Goal: Use online tool/utility: Utilize a website feature to perform a specific function

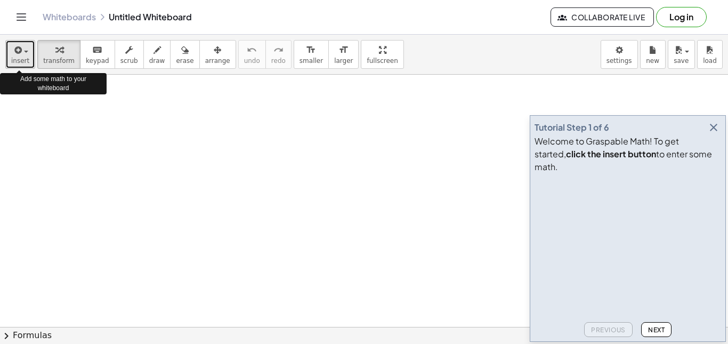
click at [23, 55] on div "button" at bounding box center [20, 49] width 18 height 13
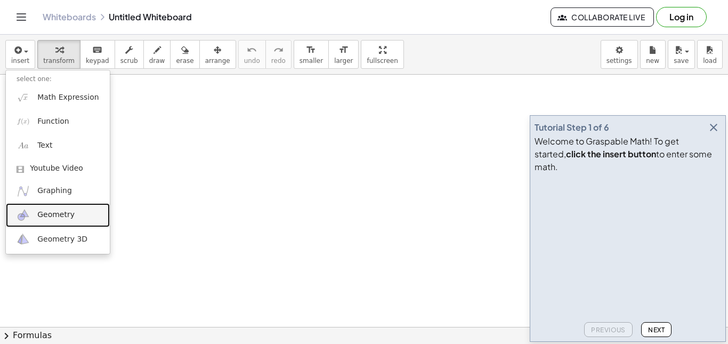
click at [85, 210] on link "Geometry" at bounding box center [58, 215] width 104 height 24
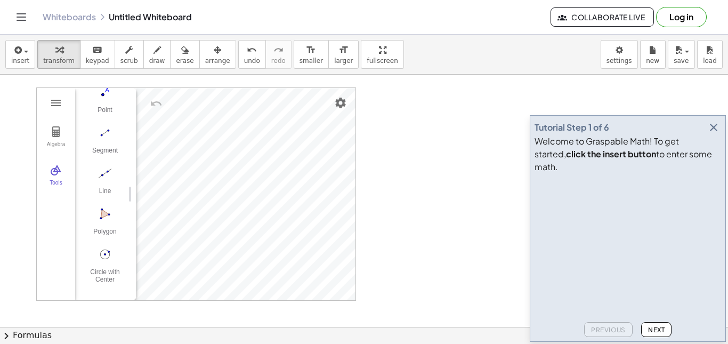
scroll to position [85, 0]
click at [108, 214] on img "Polygon. Select all vertices, then first vertex again" at bounding box center [105, 212] width 43 height 17
click at [156, 101] on img "Undo" at bounding box center [156, 103] width 13 height 13
click at [105, 108] on img "Segment. Select two points or positions" at bounding box center [105, 111] width 43 height 17
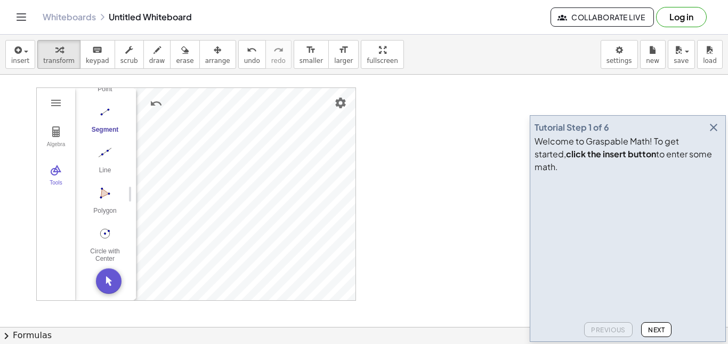
click at [104, 108] on img "Segment. Select two points or positions" at bounding box center [105, 111] width 43 height 17
click at [105, 108] on img "Segment. Select two points or positions" at bounding box center [105, 111] width 43 height 17
click at [98, 147] on img "Line. Select two points or positions" at bounding box center [102, 152] width 43 height 17
click at [54, 170] on img "Geometry" at bounding box center [56, 170] width 13 height 13
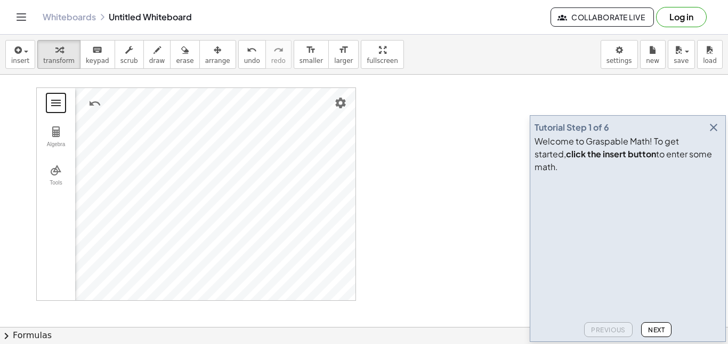
click at [60, 96] on button "Geometry" at bounding box center [55, 102] width 19 height 19
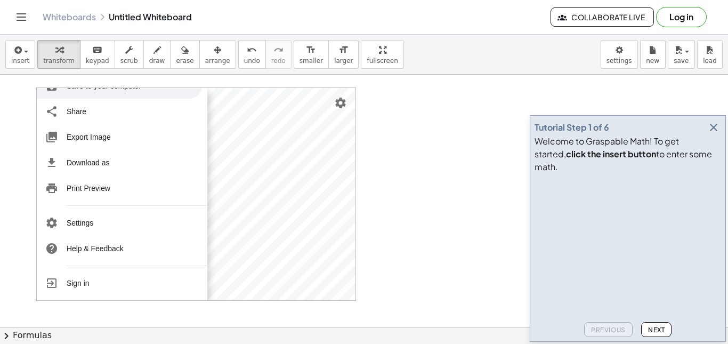
scroll to position [0, 0]
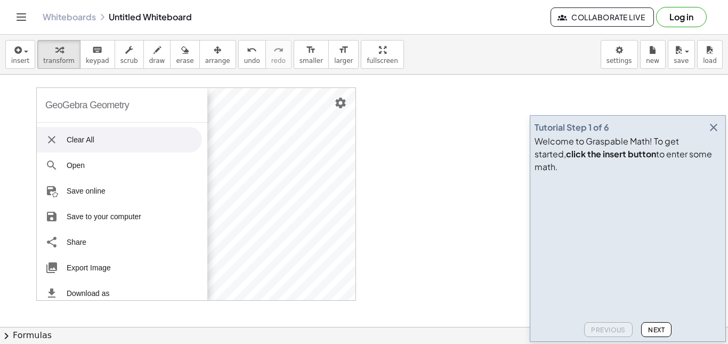
click at [82, 144] on li "Clear All" at bounding box center [119, 140] width 165 height 26
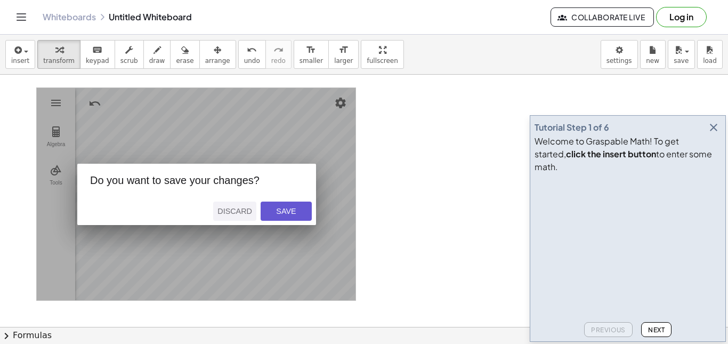
click at [231, 214] on div "Discard" at bounding box center [235, 211] width 35 height 9
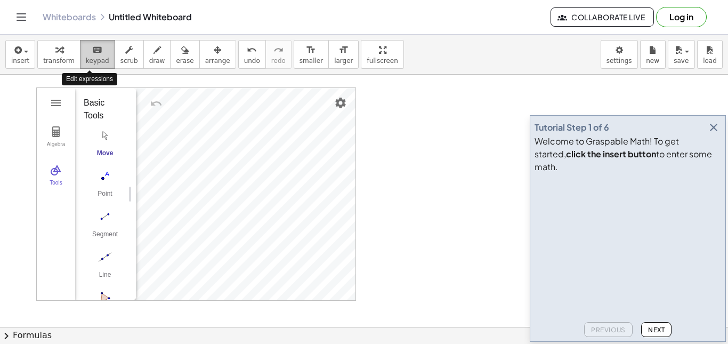
click at [92, 47] on icon "keyboard" at bounding box center [97, 50] width 10 height 13
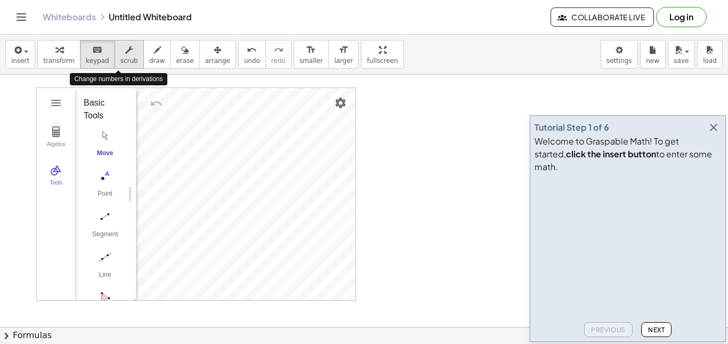
click at [121, 57] on span "scrub" at bounding box center [130, 60] width 18 height 7
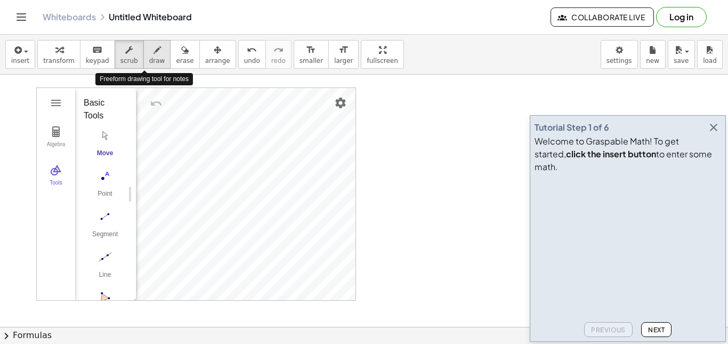
click at [149, 58] on span "draw" at bounding box center [157, 60] width 16 height 7
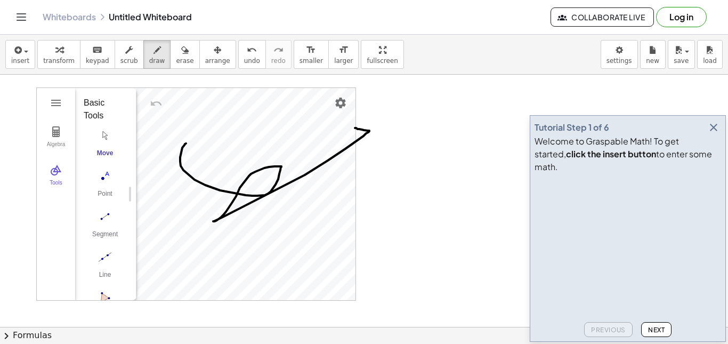
drag, startPoint x: 186, startPoint y: 143, endPoint x: 355, endPoint y: 128, distance: 169.8
click at [176, 62] on span "erase" at bounding box center [185, 60] width 18 height 7
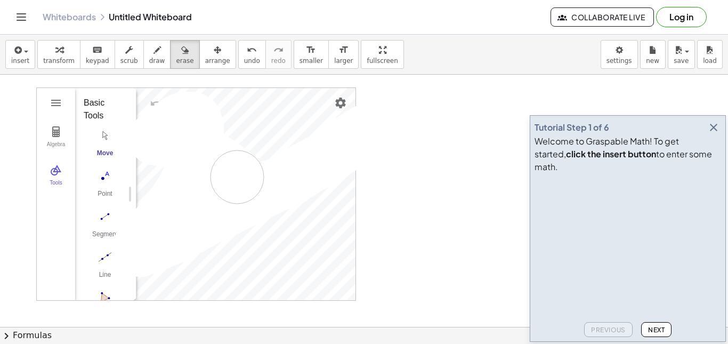
drag, startPoint x: 238, startPoint y: 189, endPoint x: 238, endPoint y: 177, distance: 12.3
click at [339, 51] on icon "format_size" at bounding box center [344, 50] width 10 height 13
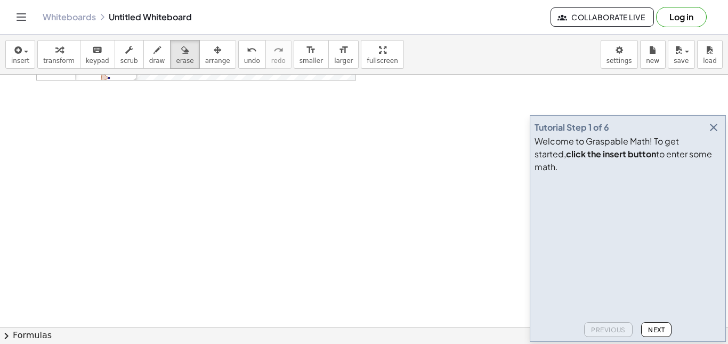
scroll to position [322, 0]
click at [328, 66] on button "format_size larger" at bounding box center [343, 54] width 30 height 29
click at [300, 62] on span "smaller" at bounding box center [311, 60] width 23 height 7
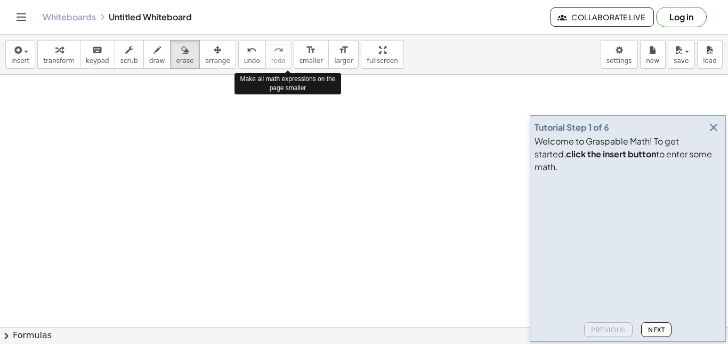
drag, startPoint x: 291, startPoint y: 62, endPoint x: 255, endPoint y: 163, distance: 106.9
click at [255, 163] on div at bounding box center [364, 131] width 728 height 757
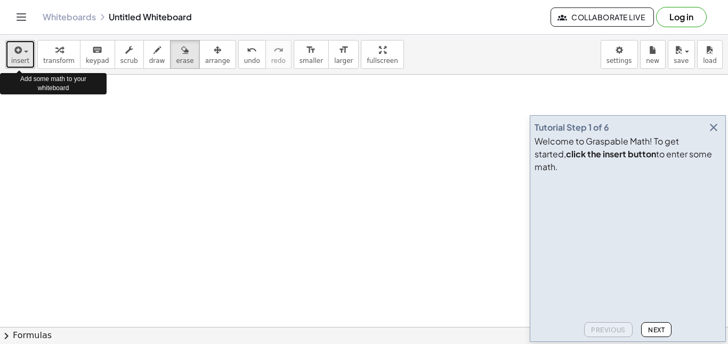
click at [24, 52] on span "button" at bounding box center [26, 52] width 4 height 2
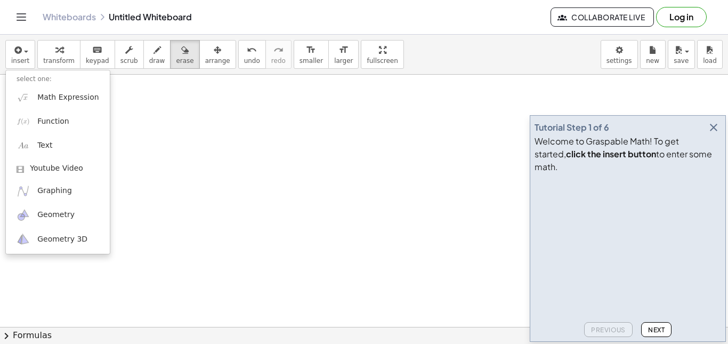
click at [719, 134] on icon "button" at bounding box center [714, 127] width 13 height 13
